Goal: Check status

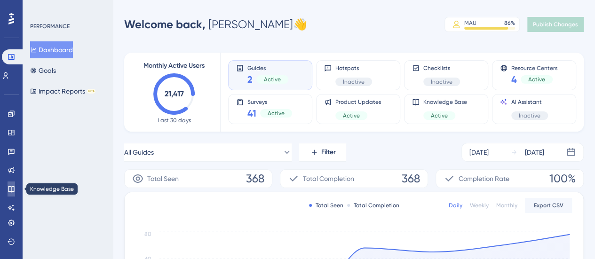
drag, startPoint x: 0, startPoint y: 0, endPoint x: 7, endPoint y: 190, distance: 189.8
click at [8, 190] on link at bounding box center [12, 189] width 8 height 15
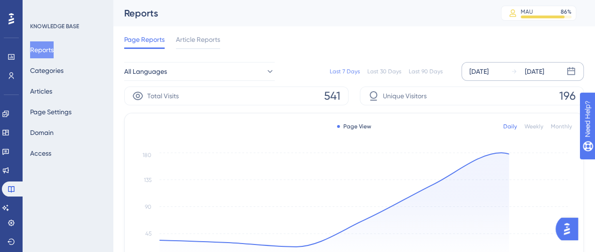
click at [488, 77] on div "[DATE]" at bounding box center [479, 71] width 19 height 11
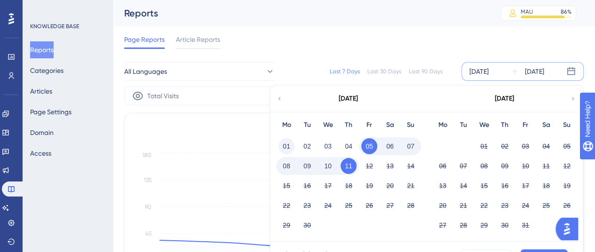
click at [288, 146] on button "01" at bounding box center [287, 146] width 16 height 16
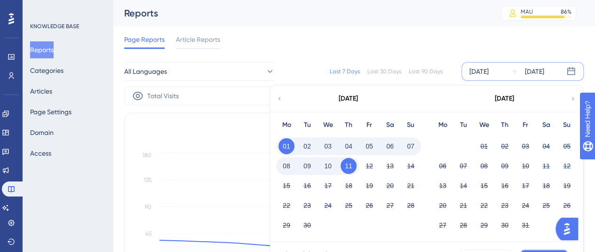
click at [532, 251] on button "Apply" at bounding box center [544, 256] width 48 height 15
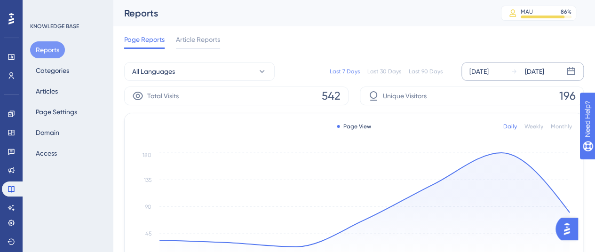
click at [489, 72] on div "[DATE]" at bounding box center [479, 71] width 19 height 11
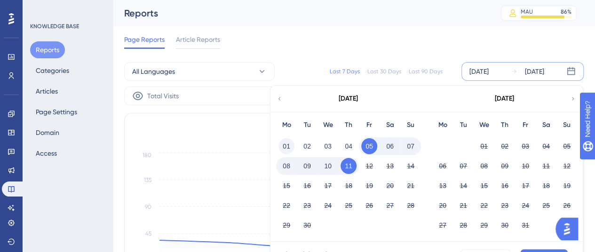
click at [285, 146] on button "01" at bounding box center [287, 146] width 16 height 16
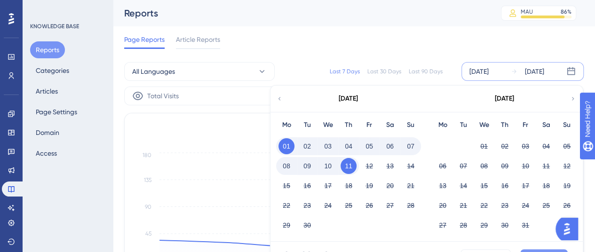
click at [533, 251] on button "Apply" at bounding box center [544, 256] width 48 height 15
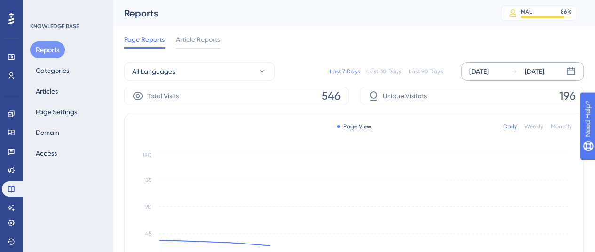
click at [476, 77] on div "[DATE]" at bounding box center [479, 71] width 19 height 11
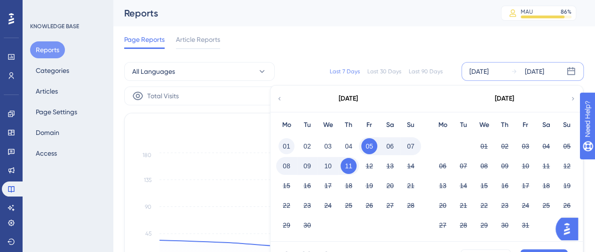
click at [283, 144] on button "01" at bounding box center [287, 146] width 16 height 16
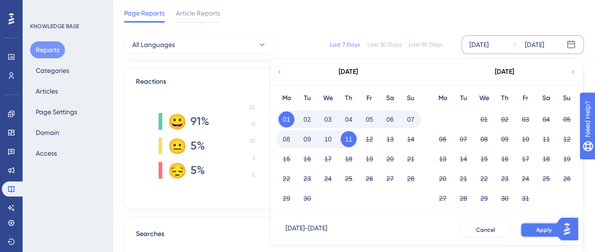
click at [543, 227] on span "Apply" at bounding box center [544, 230] width 16 height 8
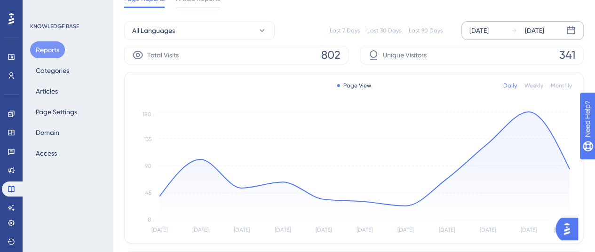
scroll to position [0, 0]
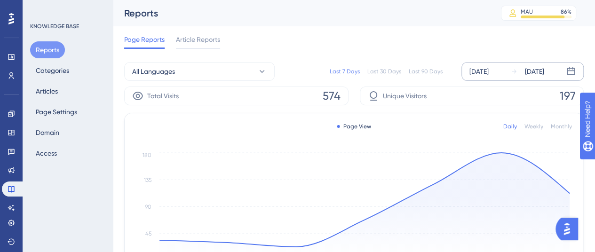
click at [485, 71] on div "[DATE]" at bounding box center [479, 71] width 19 height 11
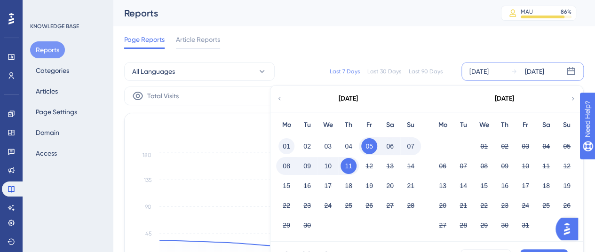
click at [289, 148] on button "01" at bounding box center [287, 146] width 16 height 16
click at [456, 235] on div "Mo Tu We Th Fr Sa Su 01 02 03 04 05 06 07 08 09 10 11 12 13 14 15 16 17 18 19 2…" at bounding box center [505, 177] width 156 height 130
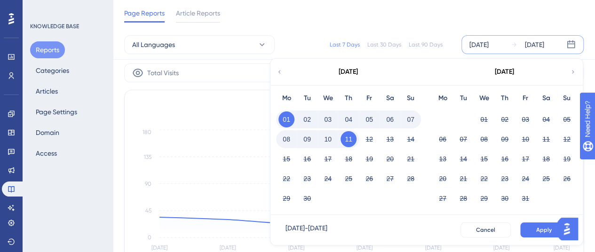
scroll to position [38, 0]
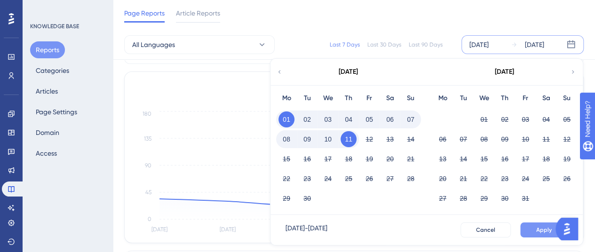
click at [524, 233] on button "Apply" at bounding box center [544, 230] width 48 height 15
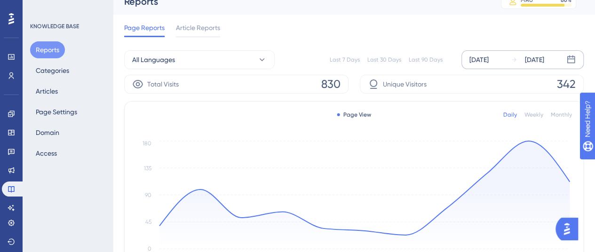
scroll to position [0, 0]
